Goal: Navigation & Orientation: Find specific page/section

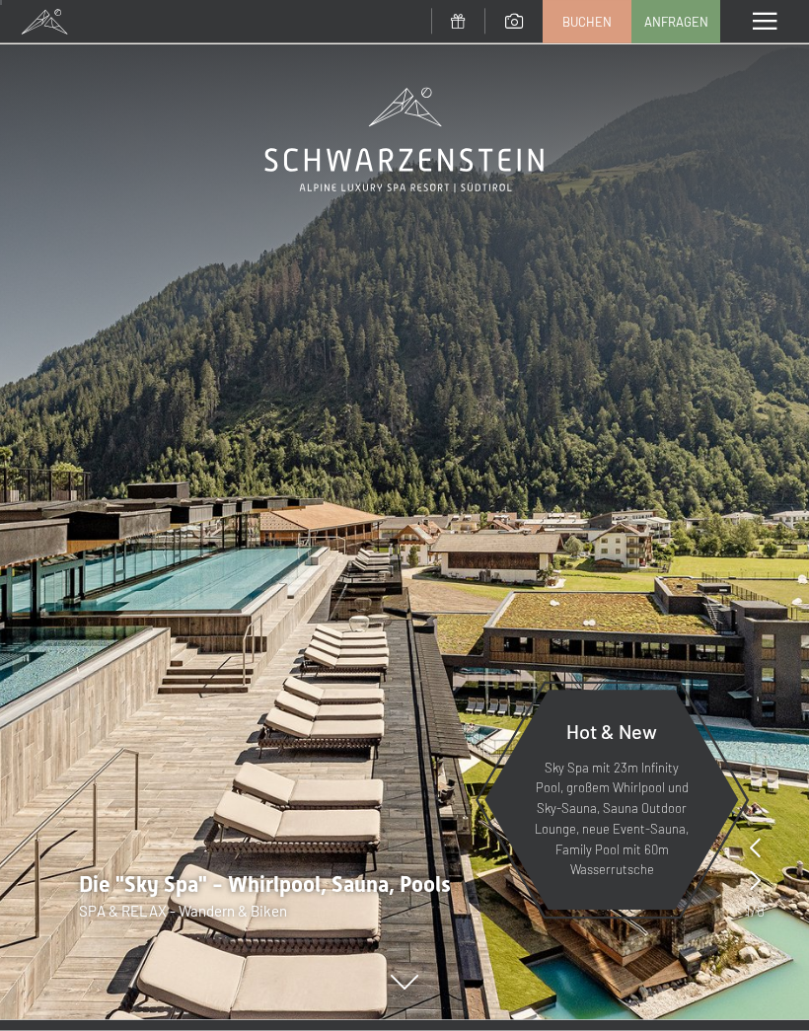
scroll to position [6, 0]
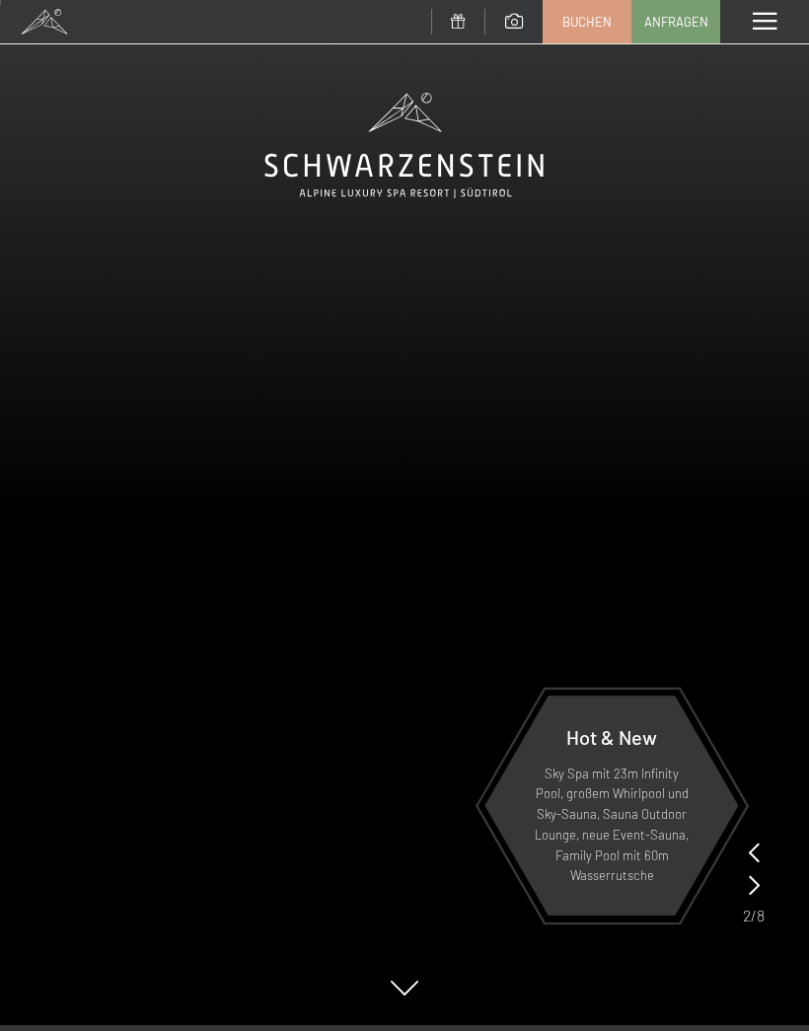
click at [764, 36] on div "Menü" at bounding box center [764, 21] width 89 height 43
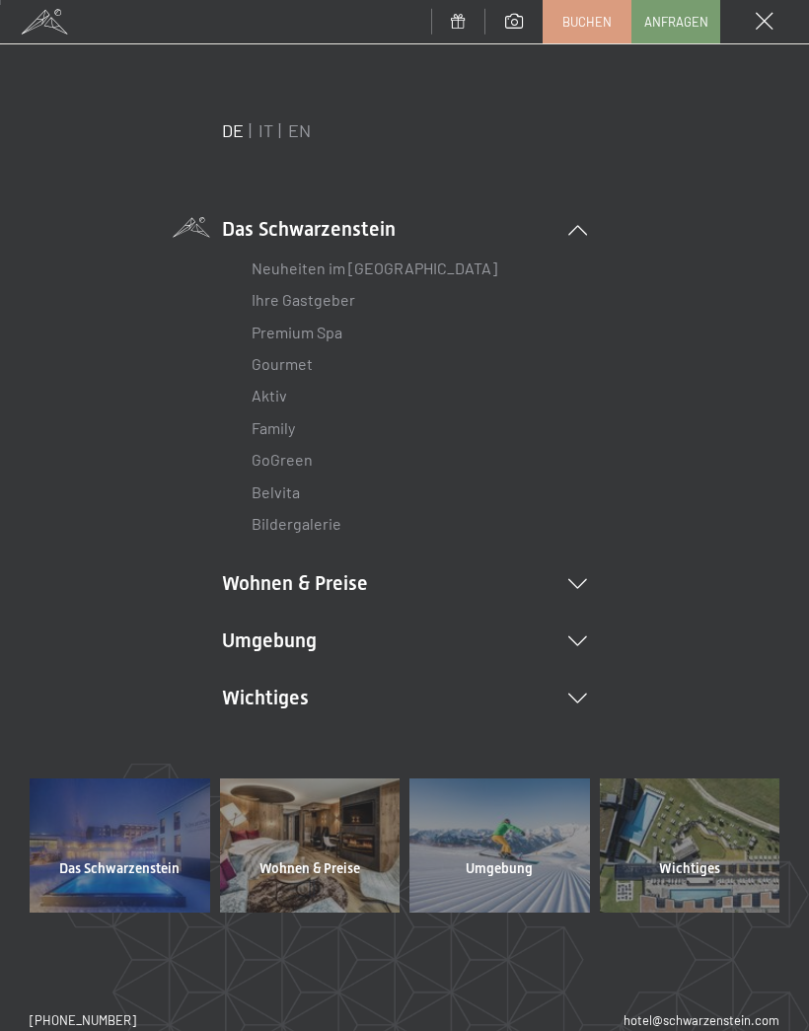
scroll to position [0, 0]
click at [266, 127] on link "IT" at bounding box center [266, 130] width 15 height 22
click at [268, 137] on link "IT" at bounding box center [266, 130] width 15 height 22
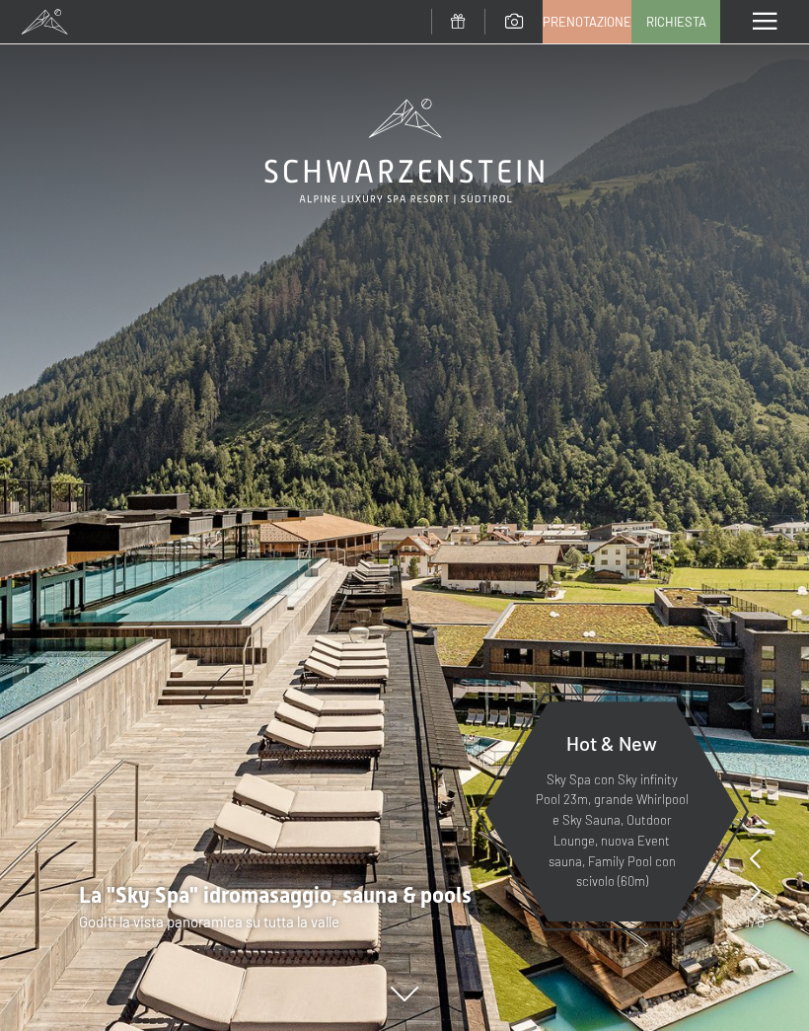
click at [770, 27] on span at bounding box center [765, 22] width 24 height 18
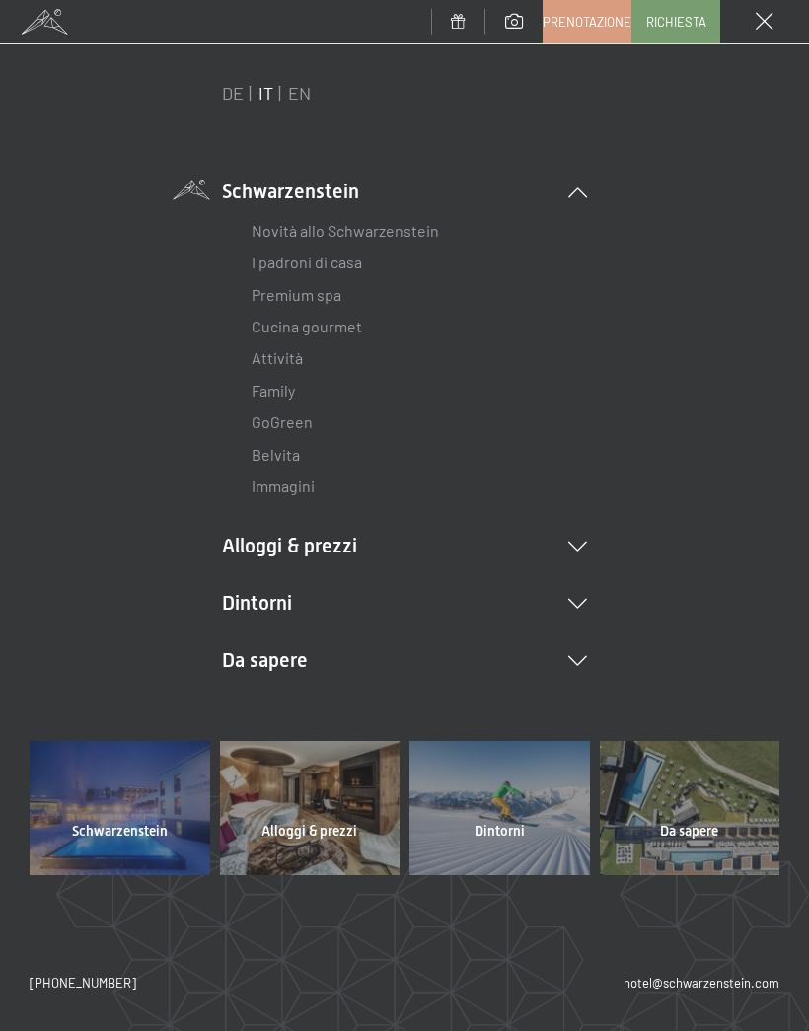
scroll to position [35, 0]
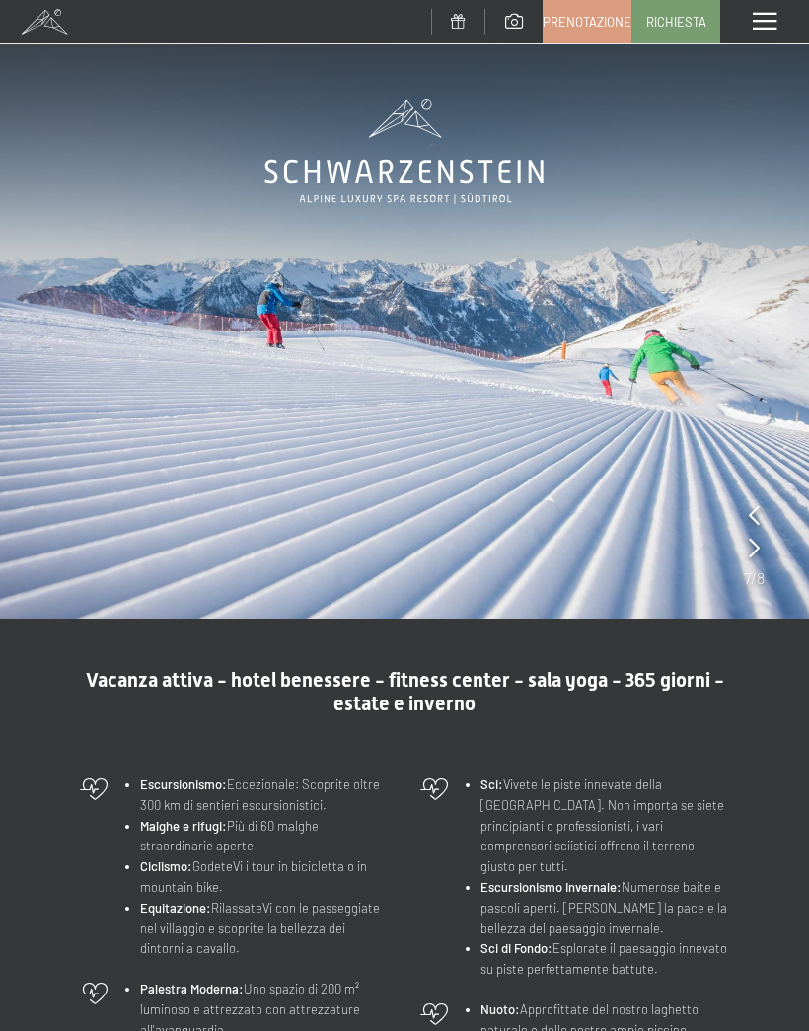
click at [770, 19] on span at bounding box center [765, 22] width 24 height 18
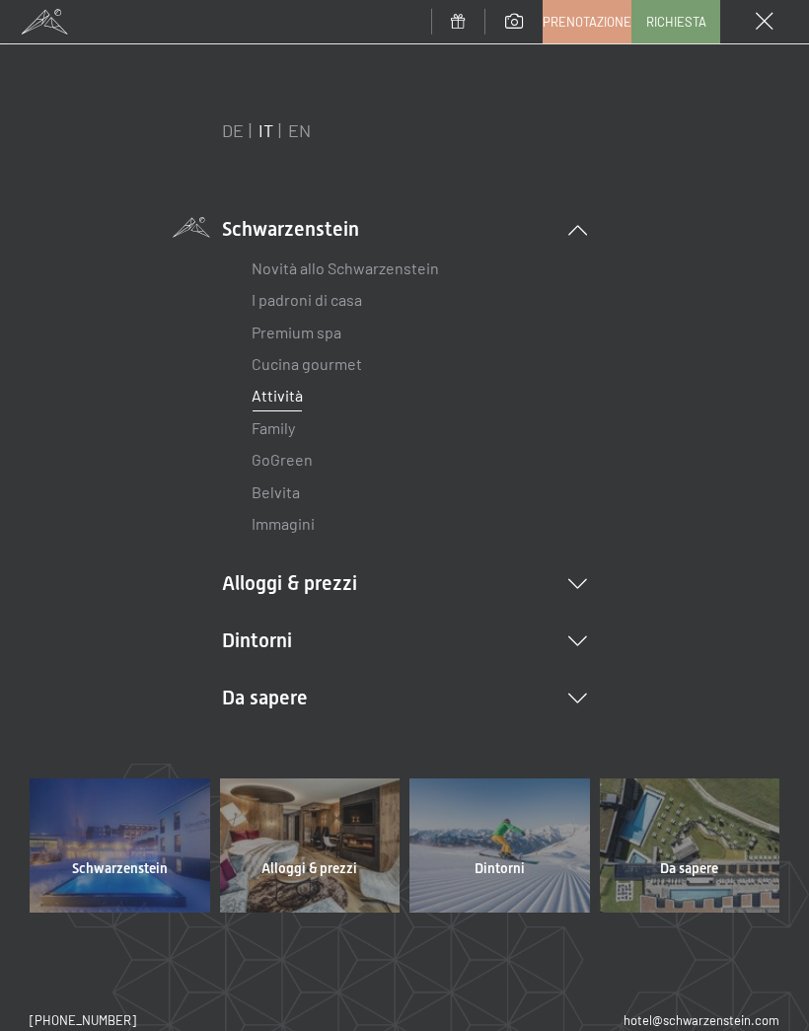
click at [65, 21] on span at bounding box center [44, 21] width 89 height 43
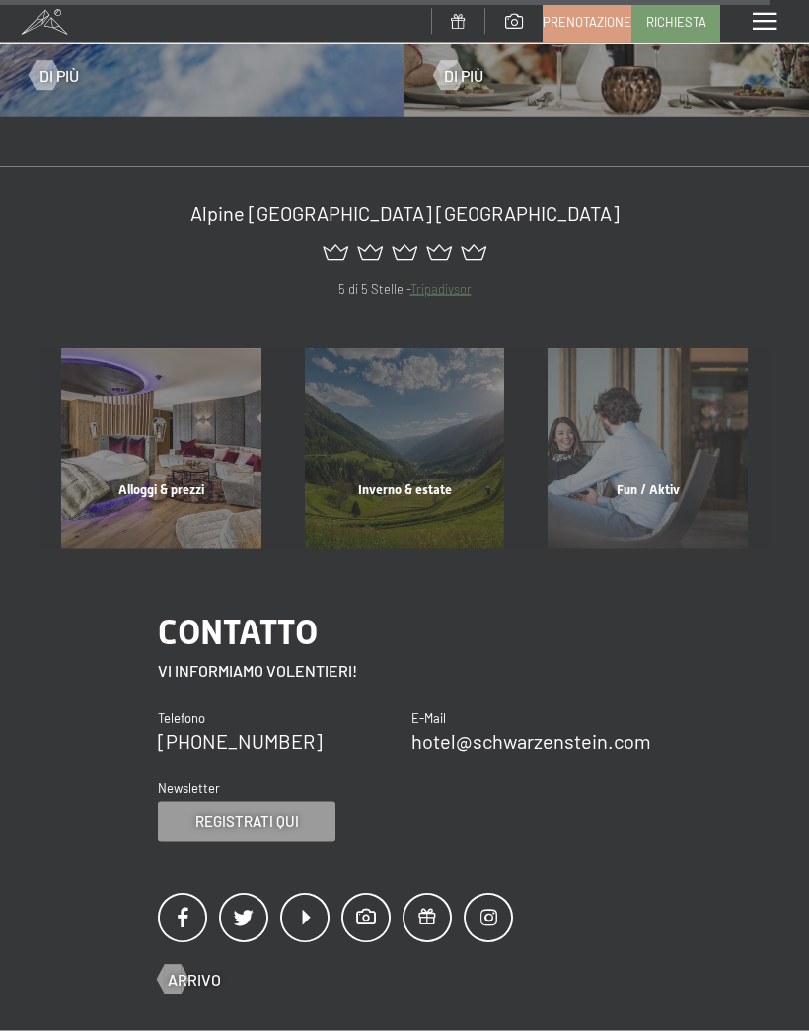
scroll to position [7161, 0]
